Goal: Information Seeking & Learning: Learn about a topic

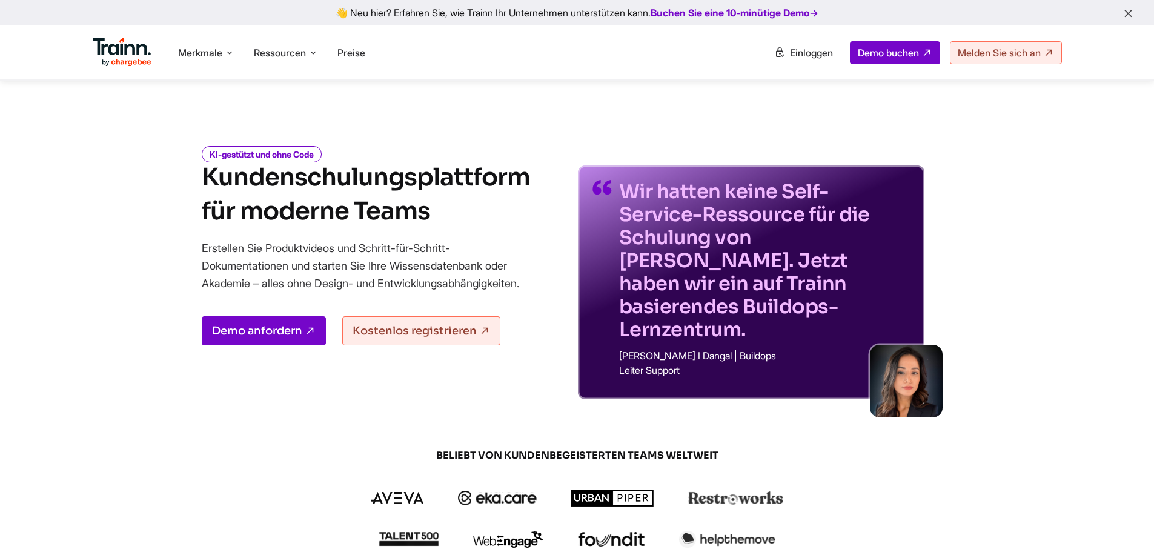
scroll to position [485, 0]
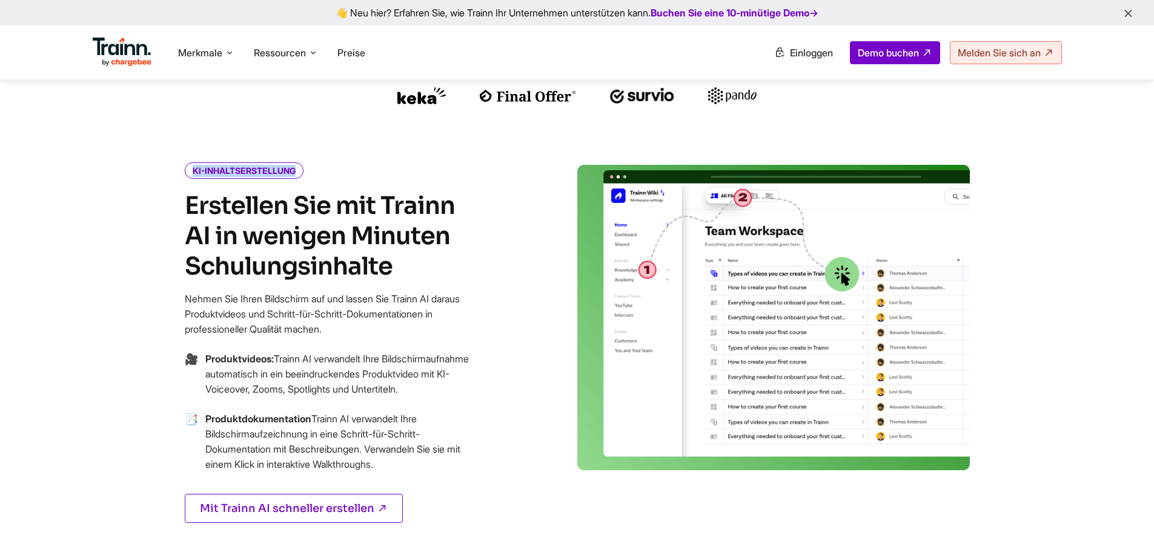
drag, startPoint x: 194, startPoint y: 131, endPoint x: 462, endPoint y: 136, distance: 267.9
click at [462, 165] on div "KI-INHALTSERSTELLUNG" at bounding box center [330, 171] width 291 height 12
click at [410, 165] on div "KI-INHALTSERSTELLUNG Erstellen Sie mit Trainn AI in wenigen Minuten Schulungsin…" at bounding box center [330, 359] width 291 height 388
drag, startPoint x: 395, startPoint y: 223, endPoint x: 182, endPoint y: 127, distance: 233.8
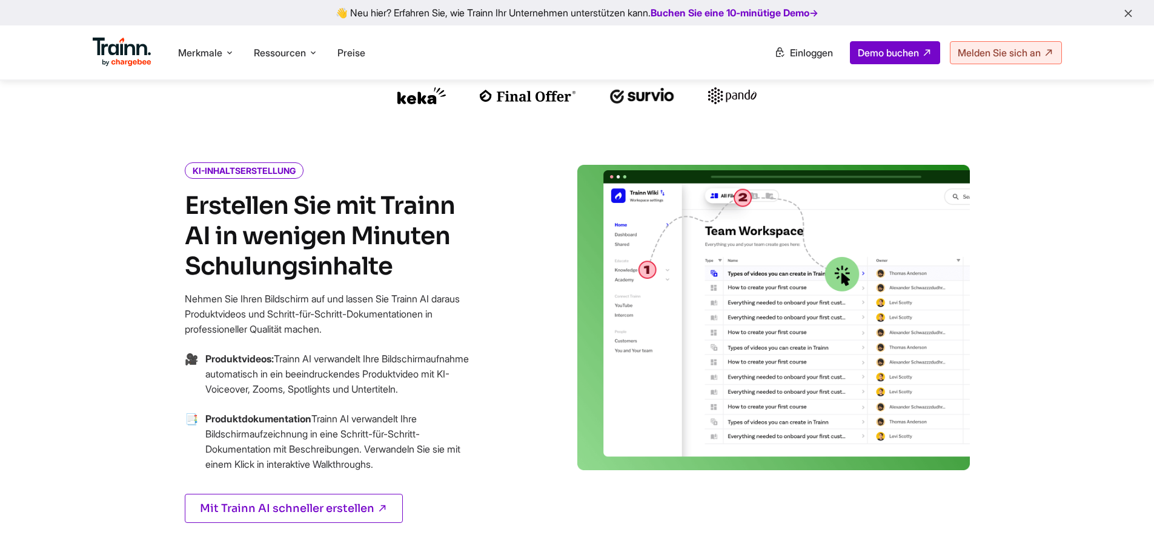
click at [397, 238] on h4 "Erstellen Sie mit Trainn AI in wenigen Minuten Schulungsinhalte" at bounding box center [330, 236] width 291 height 91
drag, startPoint x: 396, startPoint y: 230, endPoint x: 190, endPoint y: 171, distance: 214.1
click at [190, 191] on h4 "Erstellen Sie mit Trainn AI in wenigen Minuten Schulungsinhalte" at bounding box center [330, 236] width 291 height 91
click at [189, 190] on font "Erstellen Sie mit Trainn AI in wenigen Minuten Schulungsinhalte" at bounding box center [320, 235] width 270 height 91
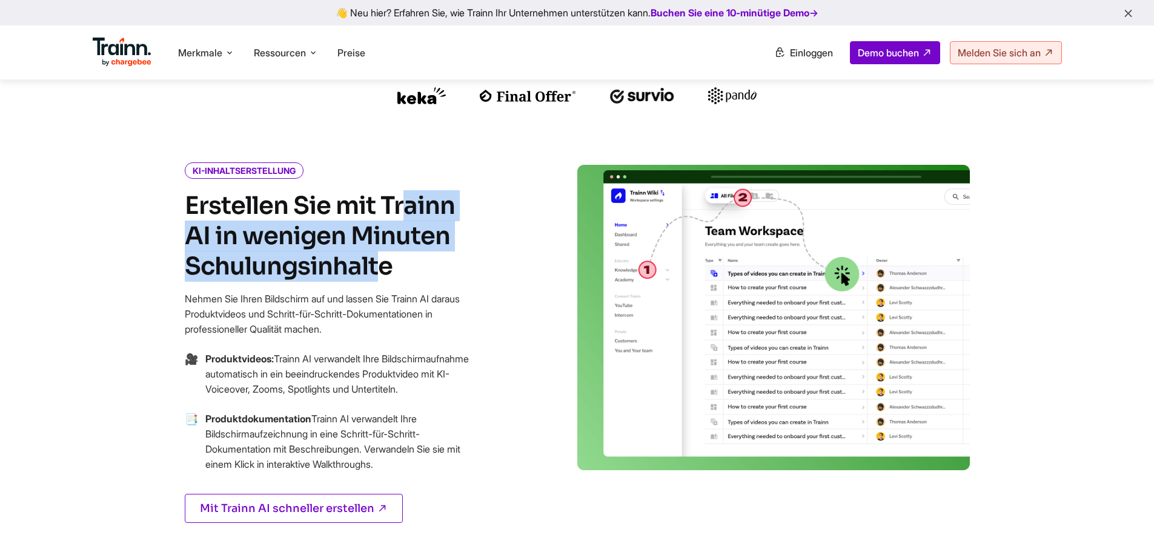
drag, startPoint x: 224, startPoint y: 173, endPoint x: 349, endPoint y: 219, distance: 133.0
click at [419, 212] on font "Erstellen Sie mit Trainn AI in wenigen Minuten Schulungsinhalte" at bounding box center [320, 235] width 270 height 91
drag, startPoint x: 164, startPoint y: 178, endPoint x: 362, endPoint y: 245, distance: 208.5
click at [362, 245] on div "KI-INHALTSERSTELLUNG Erstellen Sie mit Trainn AI in wenigen Minuten Schulungsin…" at bounding box center [359, 359] width 436 height 388
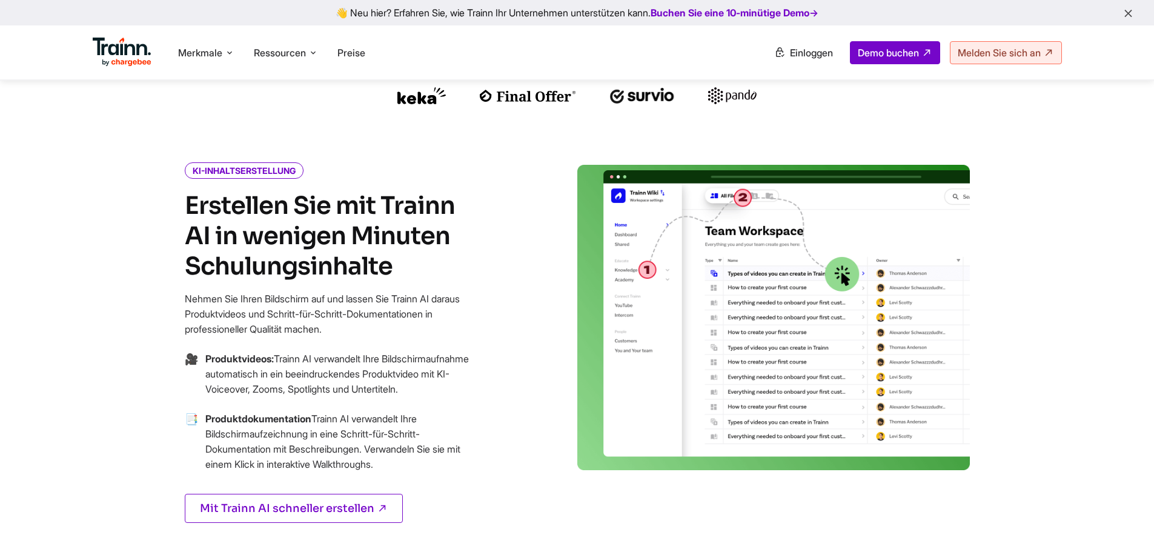
click at [424, 224] on h4 "Erstellen Sie mit Trainn AI in wenigen Minuten Schulungsinhalte" at bounding box center [330, 236] width 291 height 91
